Goal: Information Seeking & Learning: Find specific fact

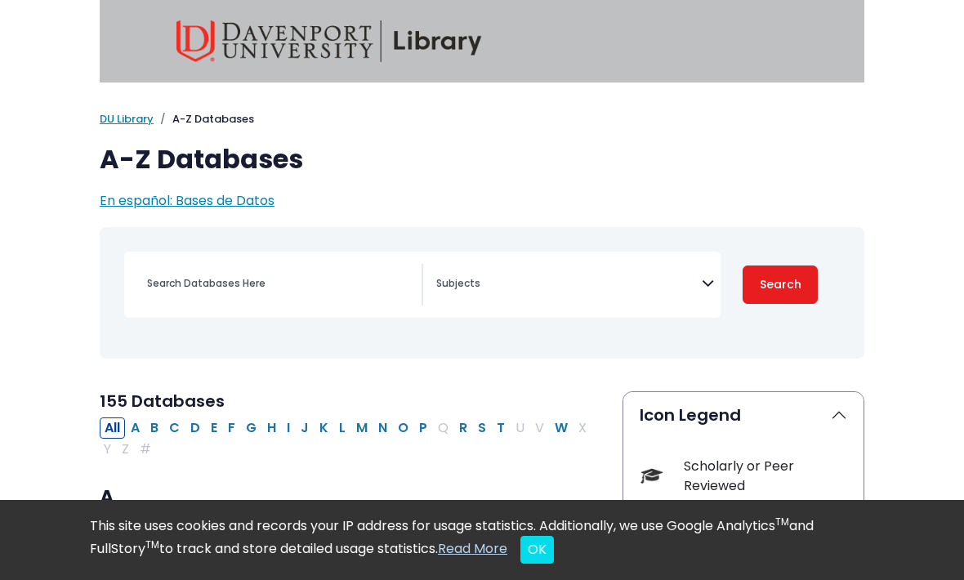
select select "Database Subject Filter"
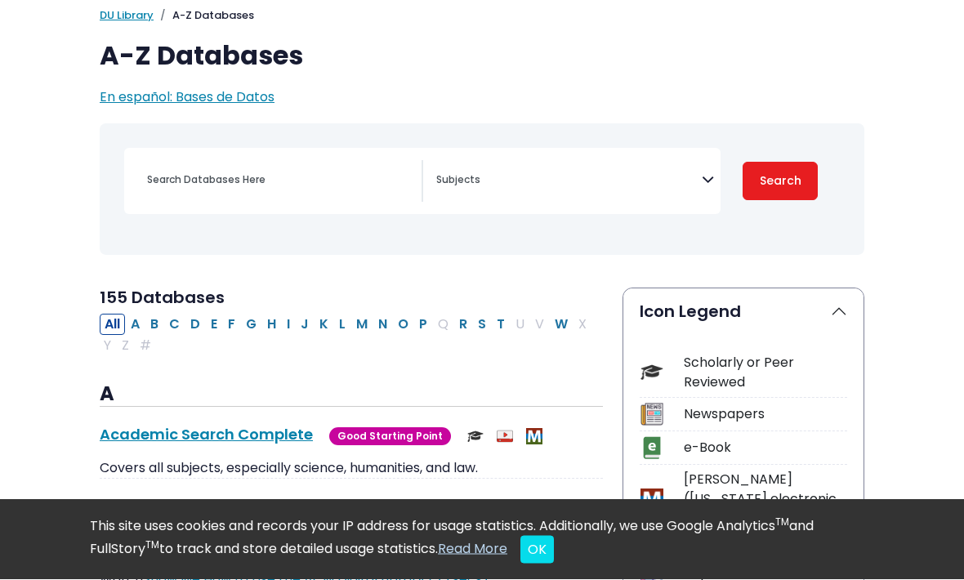
scroll to position [102, 0]
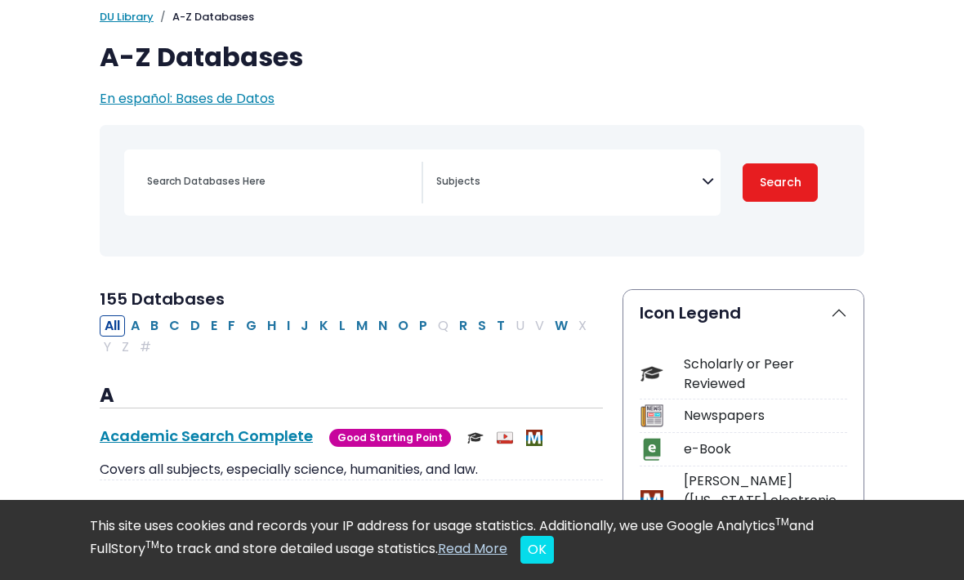
click at [641, 176] on textarea "Search" at bounding box center [568, 182] width 265 height 13
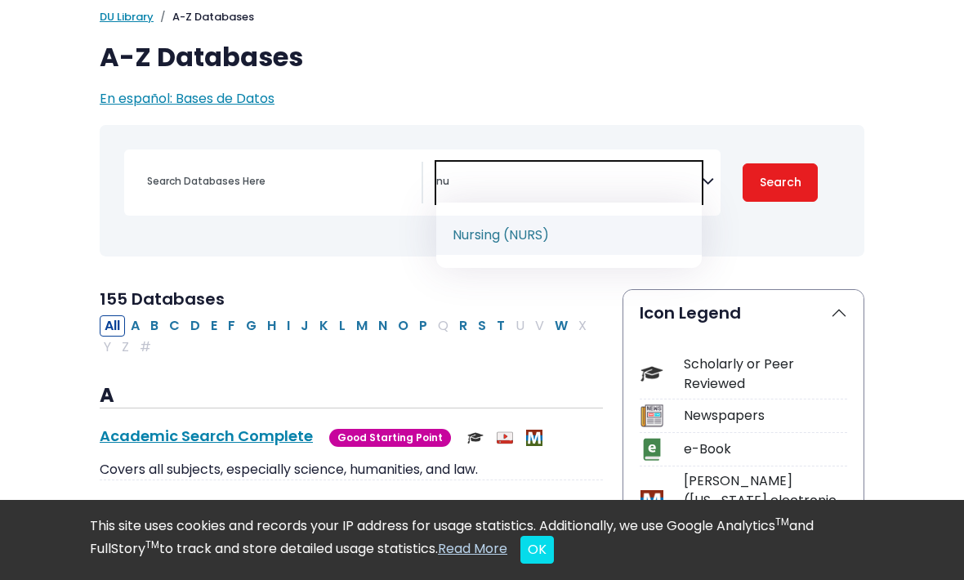
type textarea "nu"
select select "219076"
click at [271, 165] on div "Search filters" at bounding box center [279, 181] width 284 height 39
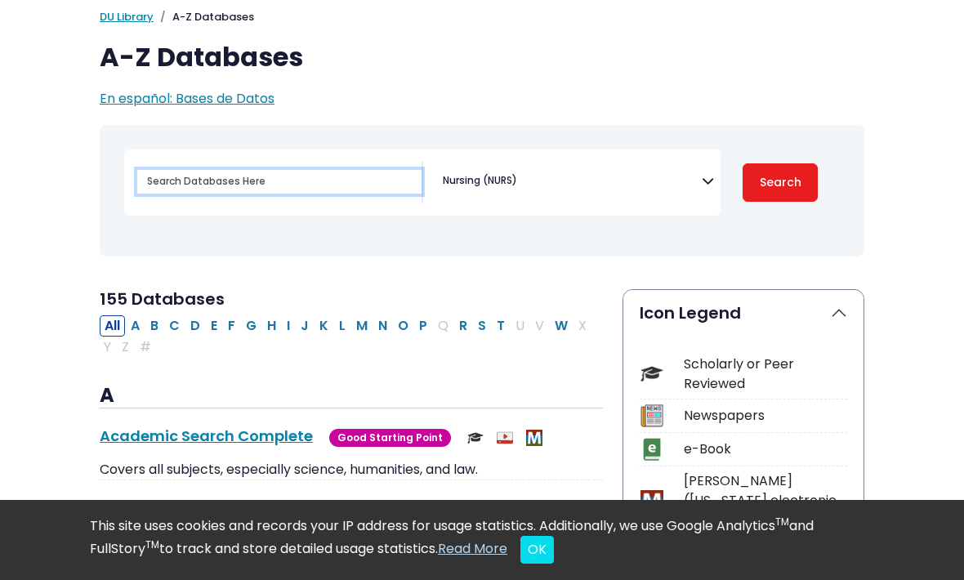
click at [287, 190] on input "Search database by title or keyword" at bounding box center [279, 182] width 284 height 24
paste input "[PERSON_NAME] Nurse Practitioner Practice Model"
click at [780, 181] on button "Search" at bounding box center [779, 182] width 75 height 38
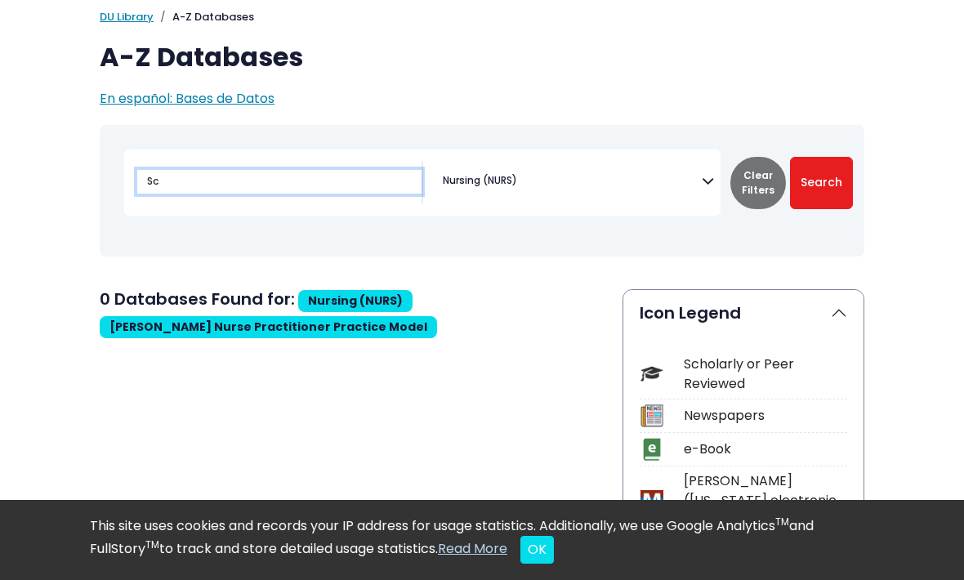
type input "S"
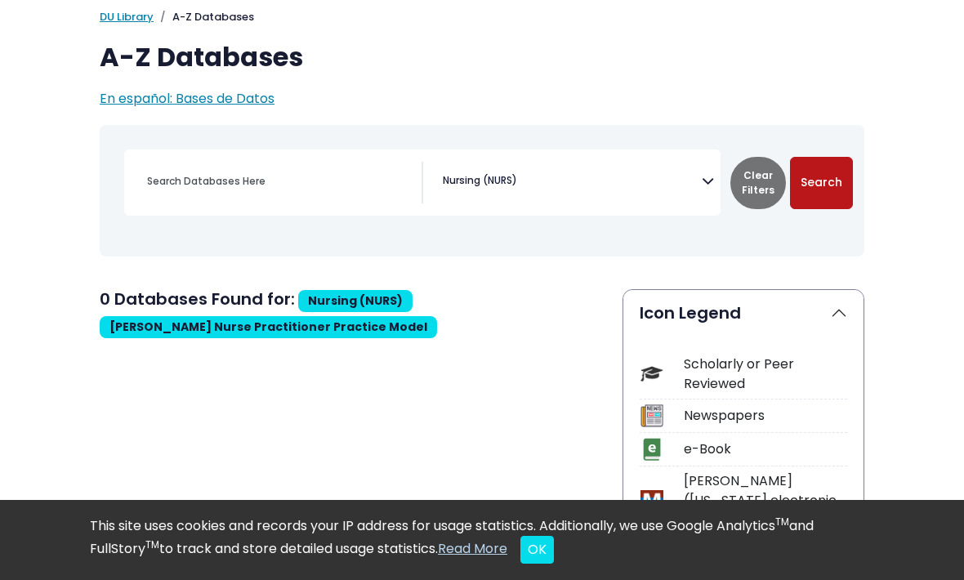
click at [830, 187] on button "Search" at bounding box center [821, 183] width 63 height 52
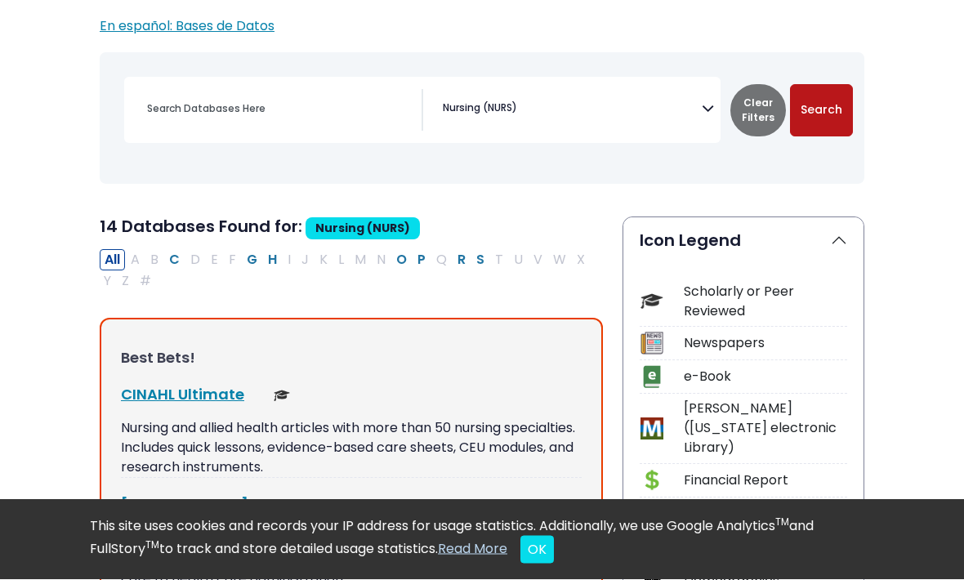
scroll to position [245, 0]
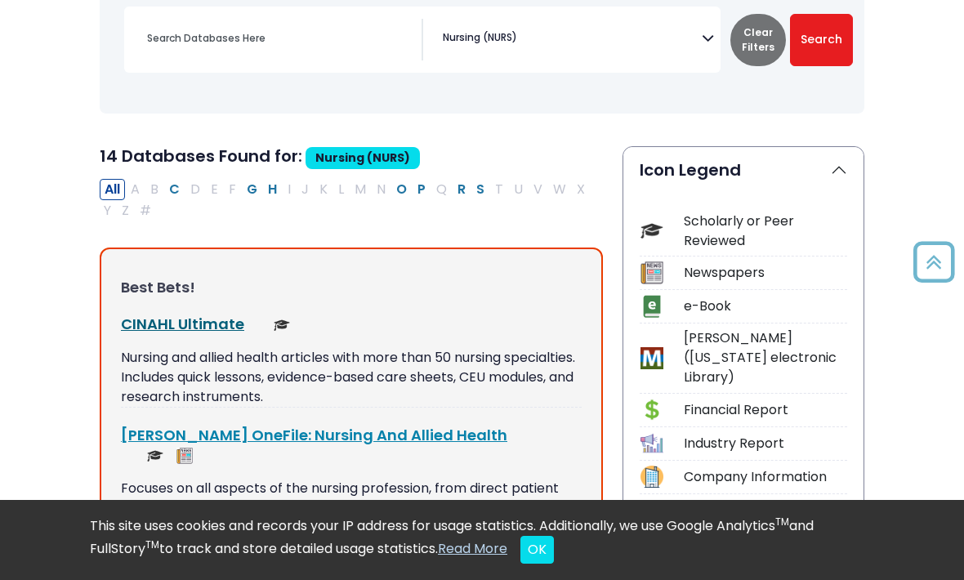
click at [205, 316] on link "CINAHL Ultimate This link opens in a new window" at bounding box center [182, 324] width 123 height 20
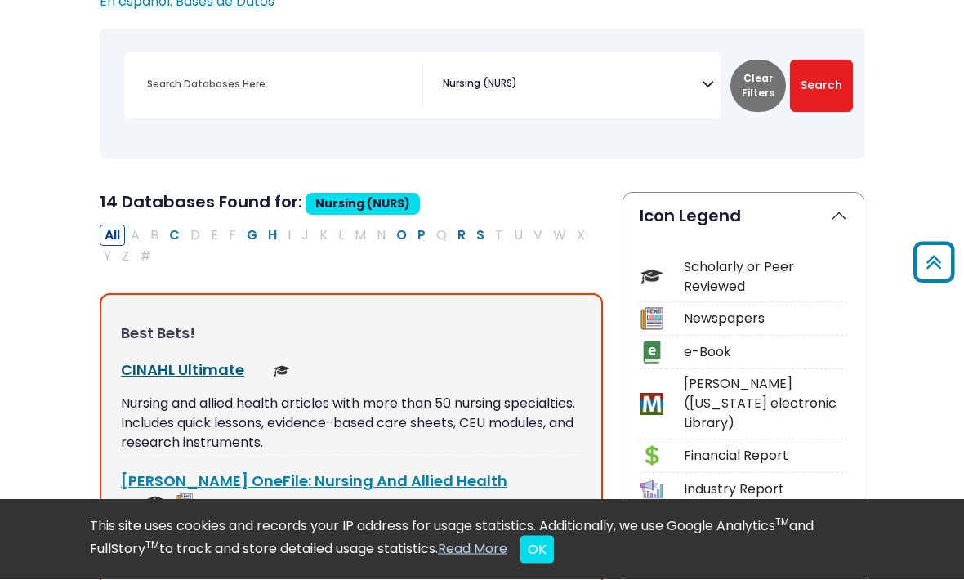
scroll to position [198, 0]
